Goal: Download file/media

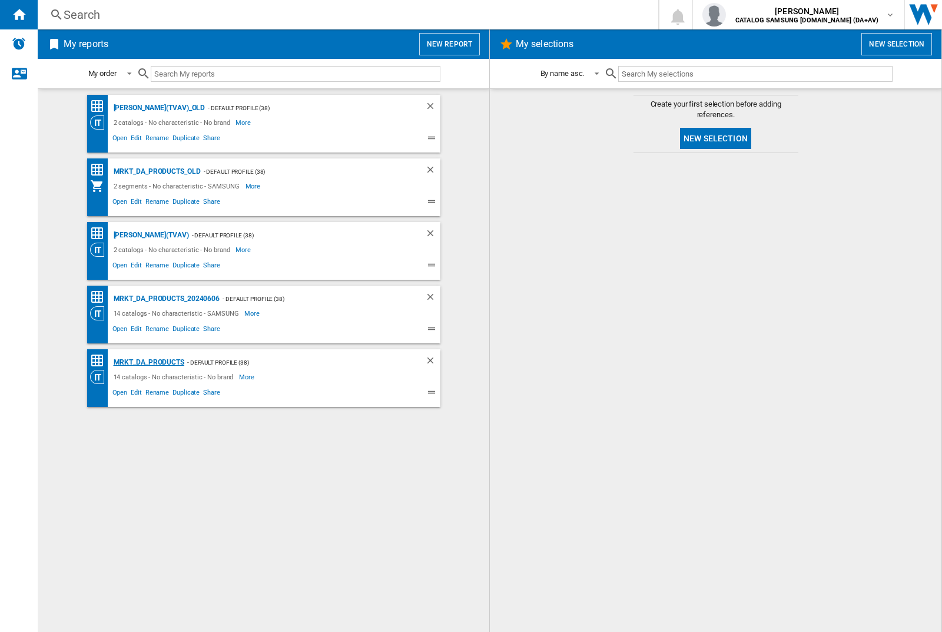
click at [148, 362] on div "MRKT_DA_PRODUCTS" at bounding box center [148, 362] width 74 height 15
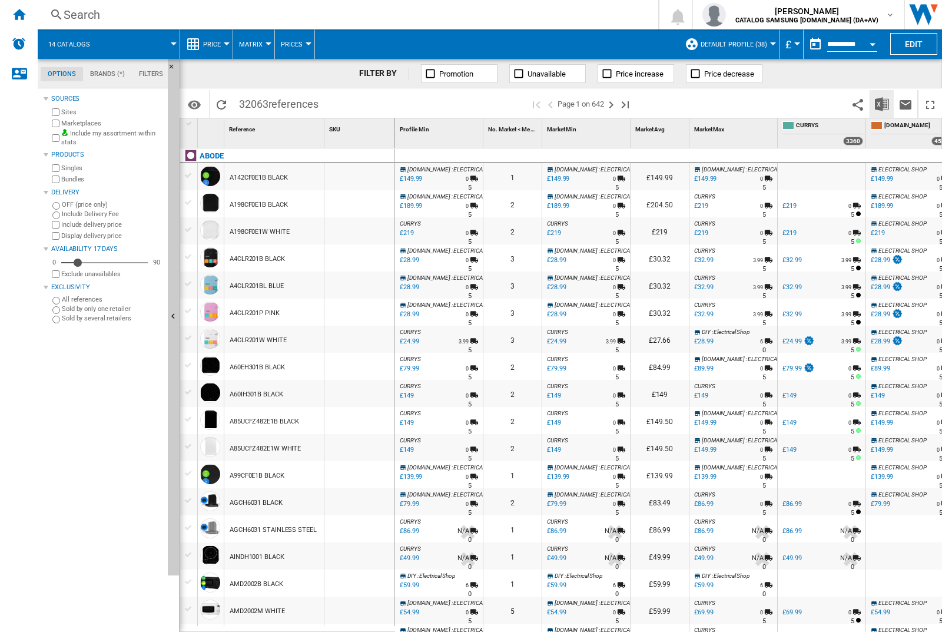
click at [882, 103] on img "Download in Excel" at bounding box center [882, 104] width 14 height 14
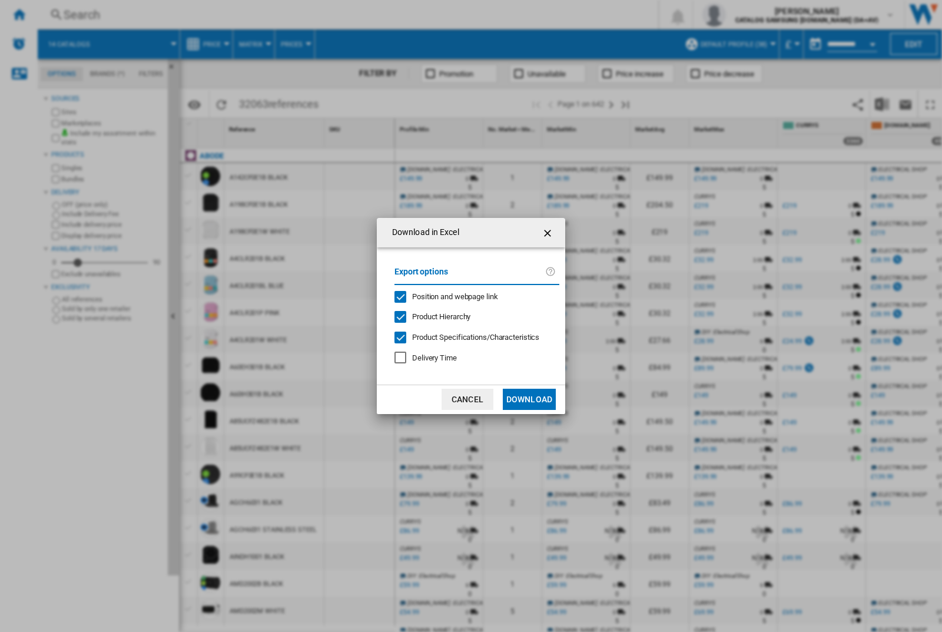
click at [447, 296] on span "Position and webpage link" at bounding box center [455, 296] width 86 height 9
click at [529, 399] on button "Download" at bounding box center [529, 399] width 53 height 21
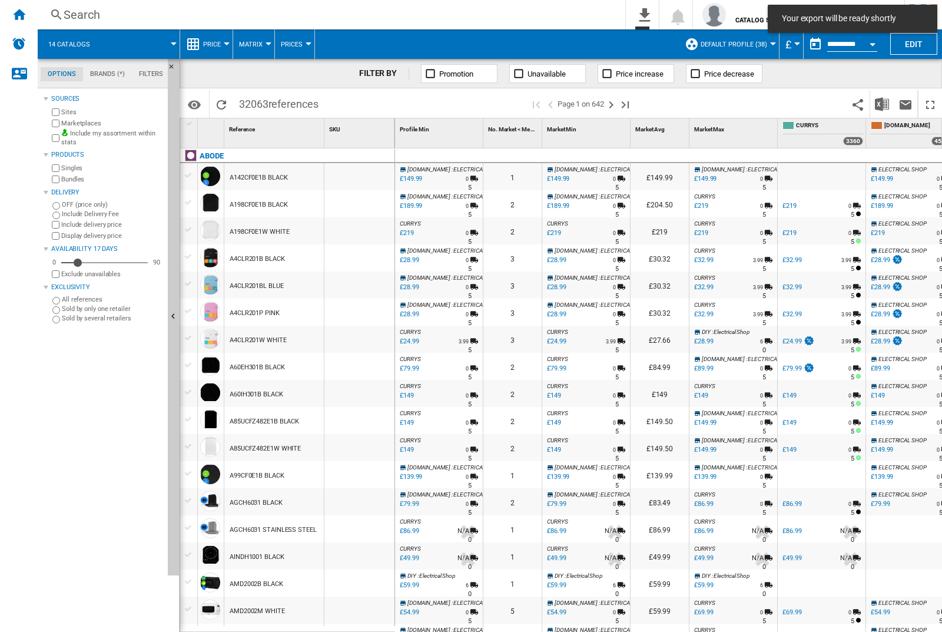
click at [363, 174] on div at bounding box center [360, 176] width 70 height 27
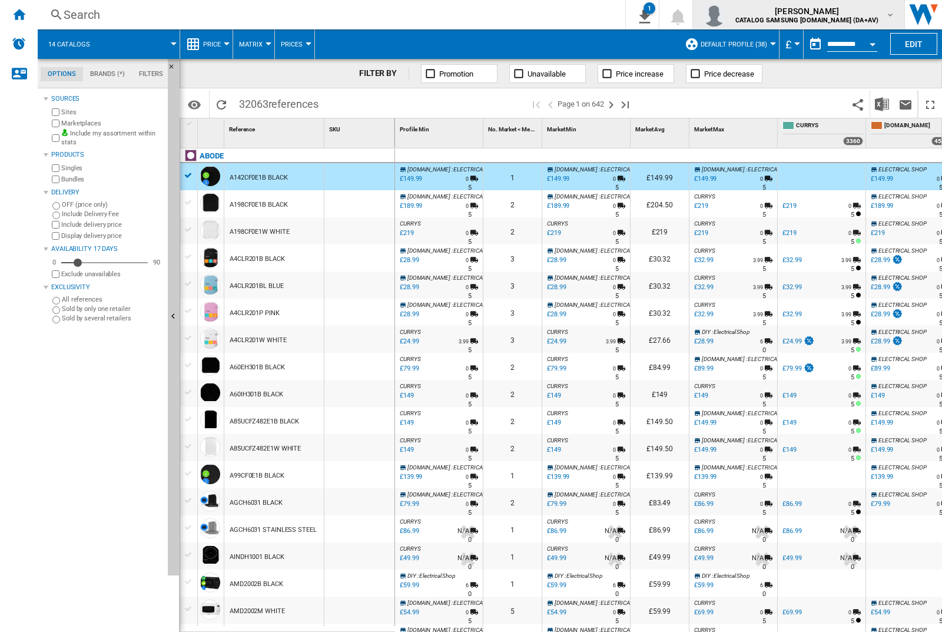
click at [726, 15] on img "button" at bounding box center [715, 15] width 24 height 24
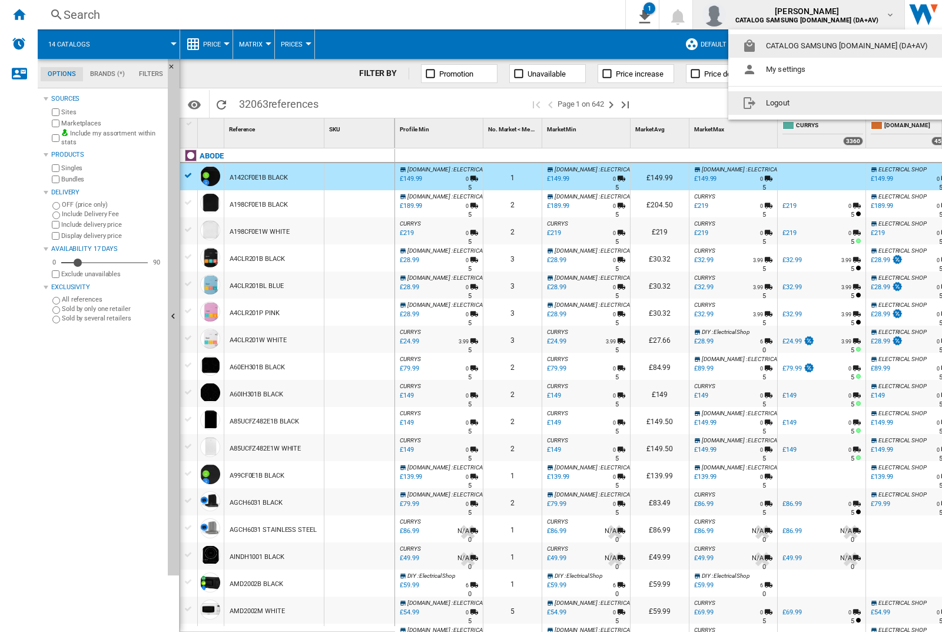
click at [819, 103] on button "Logout" at bounding box center [838, 103] width 218 height 24
